Goal: Information Seeking & Learning: Understand process/instructions

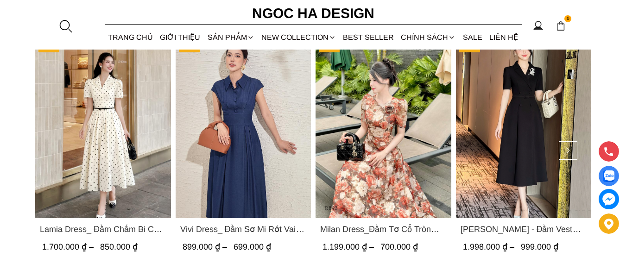
scroll to position [1623, 0]
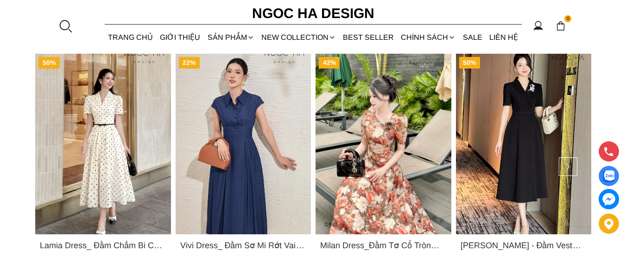
click at [225, 127] on img "Product image - Vivi Dress_ Đầm Sơ Mi Rớt Vai Bò Lụa Màu Xanh D1000" at bounding box center [243, 144] width 136 height 181
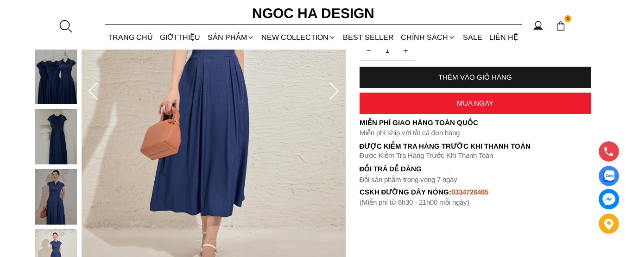
scroll to position [139, 0]
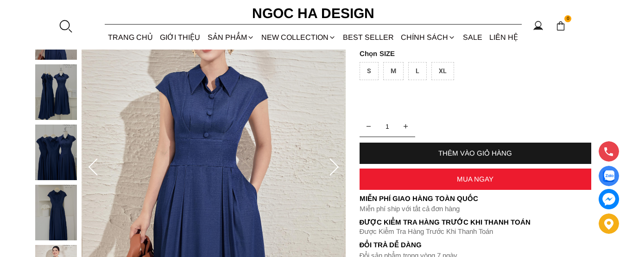
click at [50, 152] on img at bounding box center [56, 153] width 42 height 56
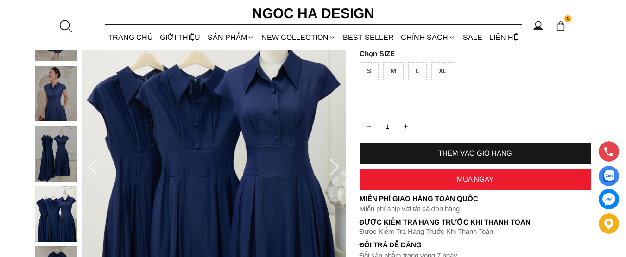
click at [337, 166] on icon at bounding box center [334, 168] width 19 height 19
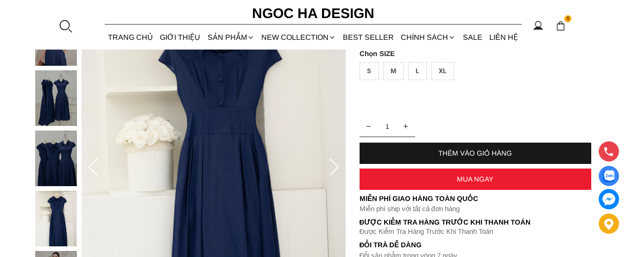
click at [333, 169] on icon at bounding box center [334, 168] width 19 height 19
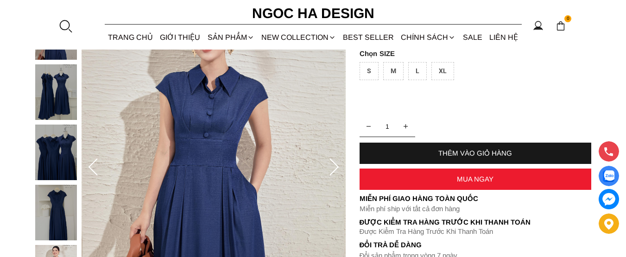
click at [333, 169] on icon at bounding box center [334, 168] width 19 height 19
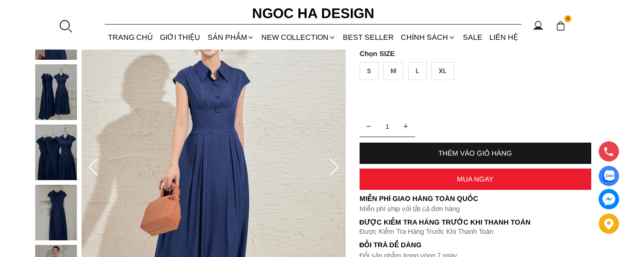
click at [333, 169] on icon at bounding box center [334, 168] width 19 height 19
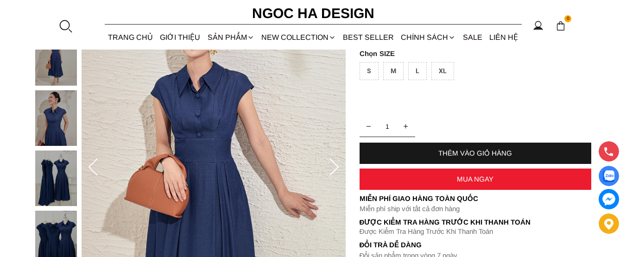
click at [333, 169] on icon at bounding box center [334, 168] width 19 height 19
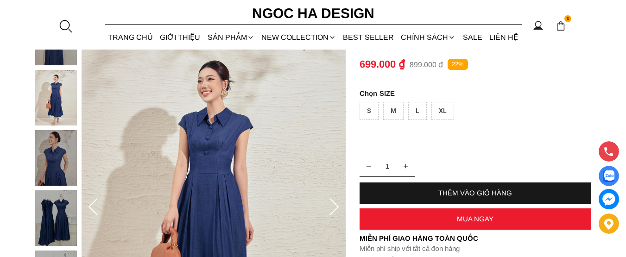
scroll to position [93, 0]
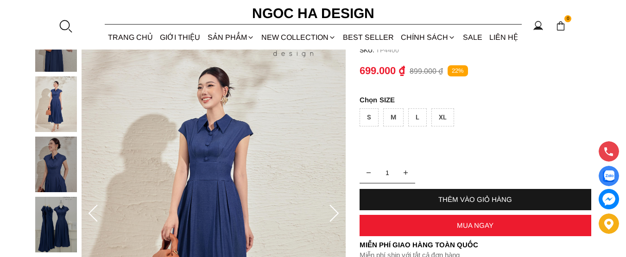
click at [337, 217] on icon at bounding box center [334, 214] width 19 height 19
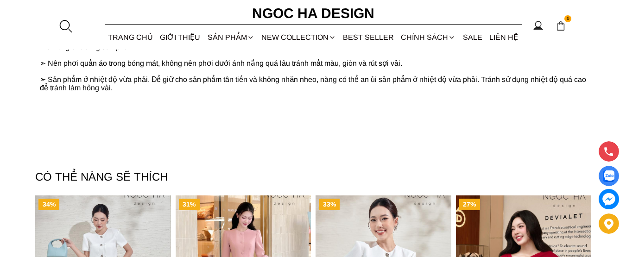
scroll to position [1206, 0]
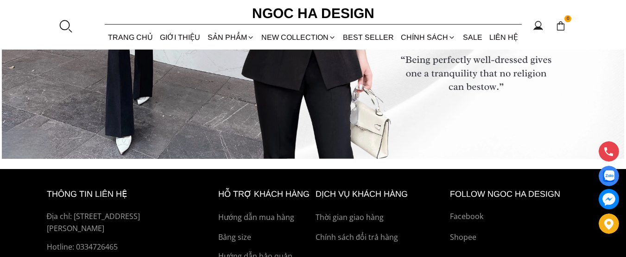
scroll to position [3528, 0]
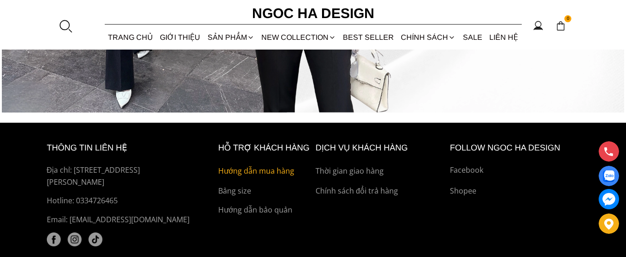
click at [276, 170] on p "Hướng dẫn mua hàng" at bounding box center [264, 172] width 93 height 12
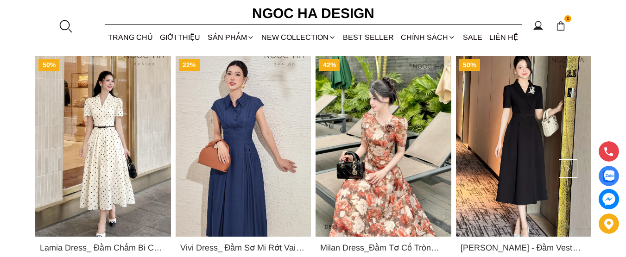
scroll to position [1488, 0]
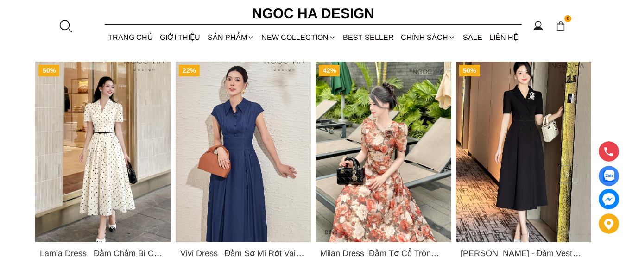
click at [111, 156] on img "Product image - Lamia Dress_ Đầm Chấm Bi Cổ Vest Màu Kem D1003" at bounding box center [103, 152] width 136 height 181
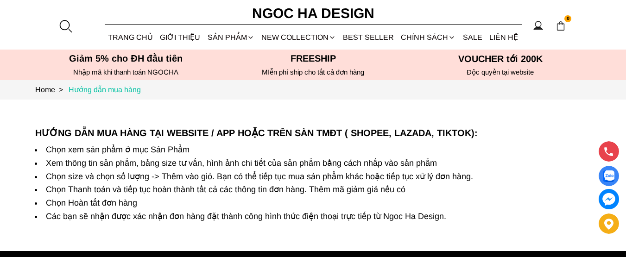
click at [113, 90] on link "Hướng dẫn mua hàng" at bounding box center [105, 90] width 72 height 8
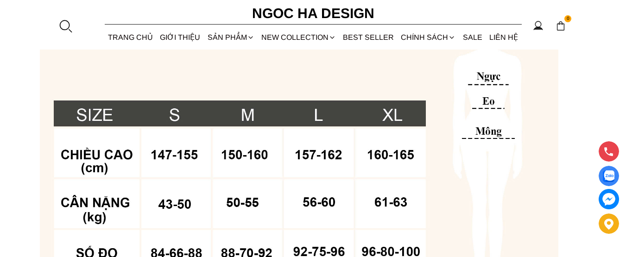
scroll to position [788, 0]
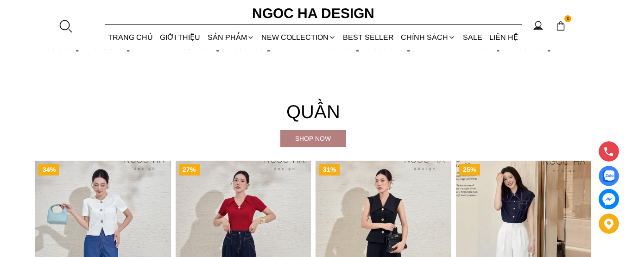
scroll to position [1070, 0]
